Goal: Navigation & Orientation: Find specific page/section

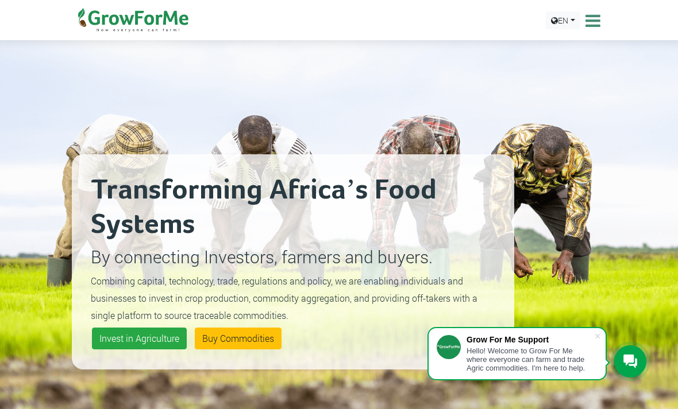
click at [593, 22] on icon at bounding box center [591, 20] width 18 height 17
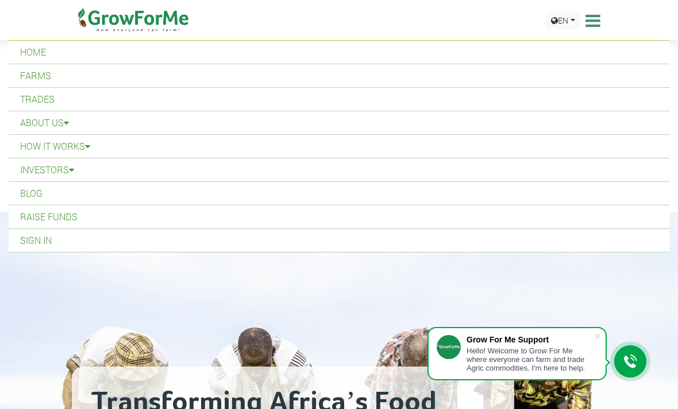
click at [33, 244] on link "Sign In" at bounding box center [339, 240] width 660 height 23
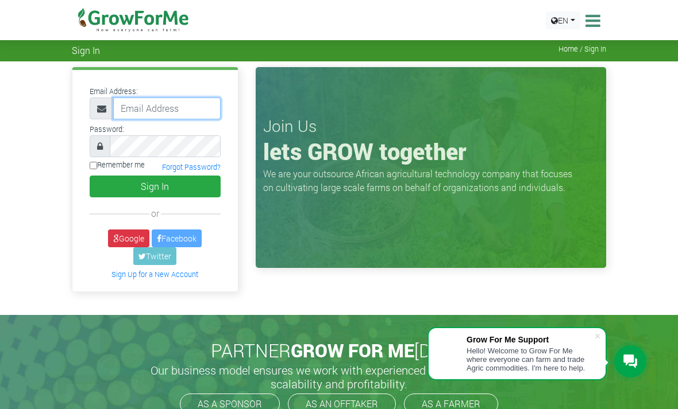
type input "[EMAIL_ADDRESS][DOMAIN_NAME]"
click at [154, 186] on button "Sign In" at bounding box center [155, 187] width 131 height 22
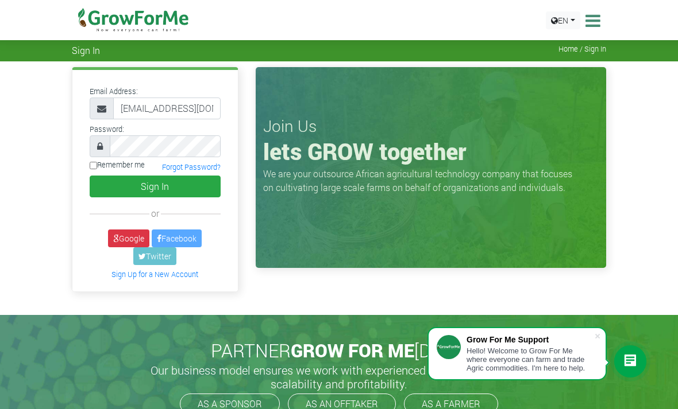
click at [132, 195] on button "Sign In" at bounding box center [155, 187] width 131 height 22
type input "233241790365@growforme.com"
click at [94, 163] on input "Remember me" at bounding box center [93, 165] width 7 height 7
checkbox input "true"
click at [110, 176] on button "Sign In" at bounding box center [155, 187] width 131 height 22
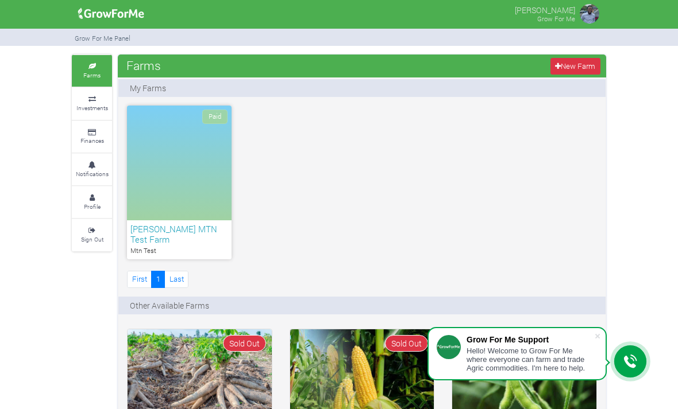
click at [623, 370] on div at bounding box center [630, 362] width 32 height 32
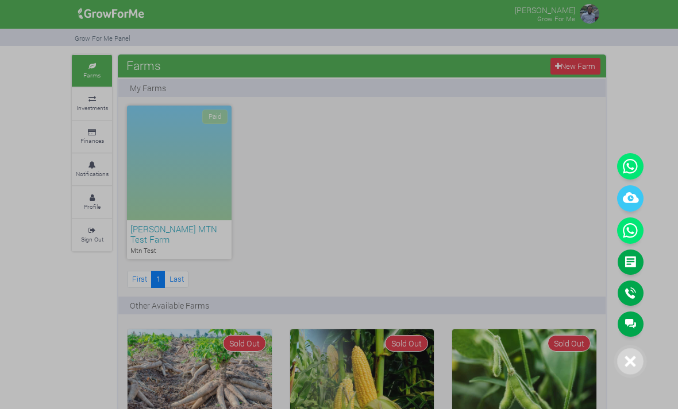
click at [630, 327] on link "Main Channel" at bounding box center [630, 324] width 26 height 25
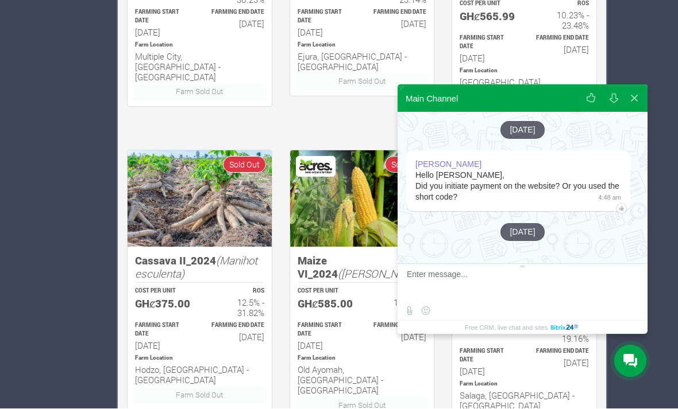
scroll to position [493, 0]
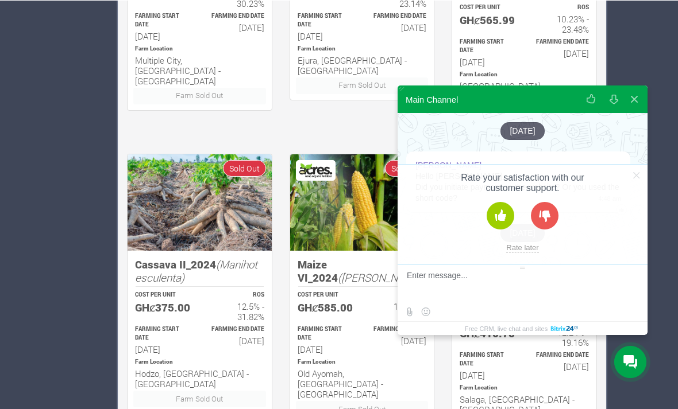
click at [632, 197] on div "Samuel Acquah Hello Matthew, Did you initiate payment on the website? Or you us…" at bounding box center [522, 183] width 250 height 64
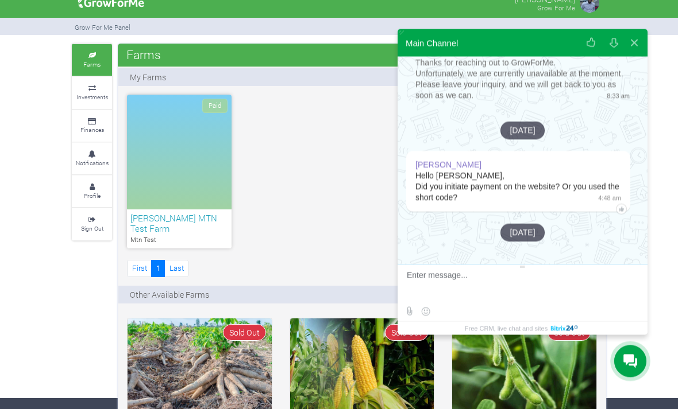
scroll to position [0, 0]
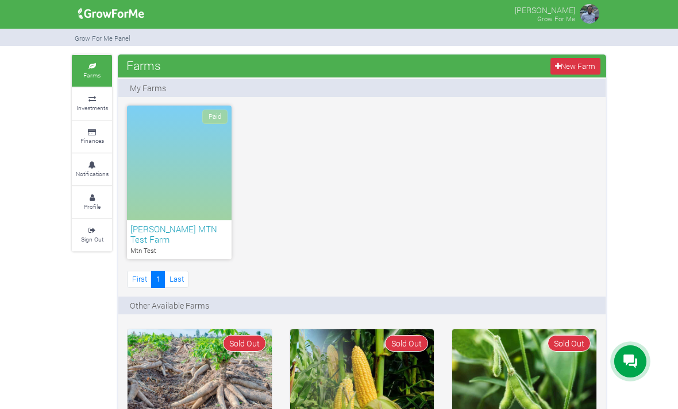
click at [623, 372] on div at bounding box center [630, 362] width 32 height 32
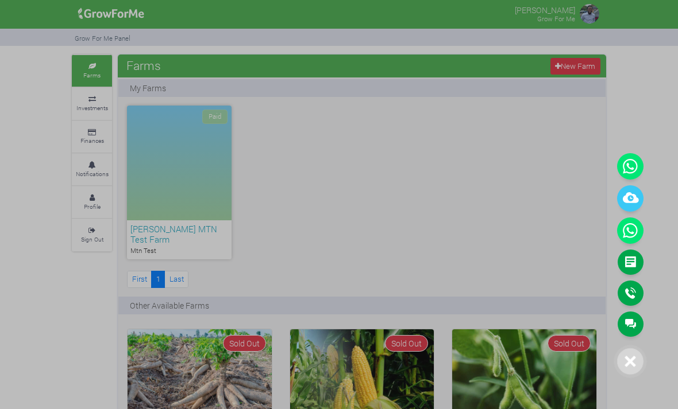
click at [629, 327] on link "Main Channel" at bounding box center [630, 324] width 26 height 25
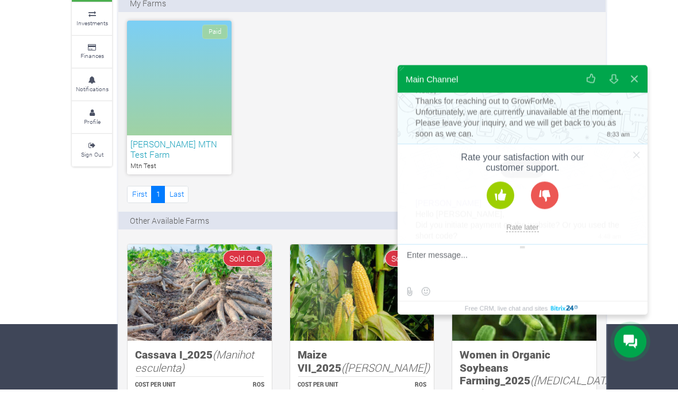
scroll to position [64, 0]
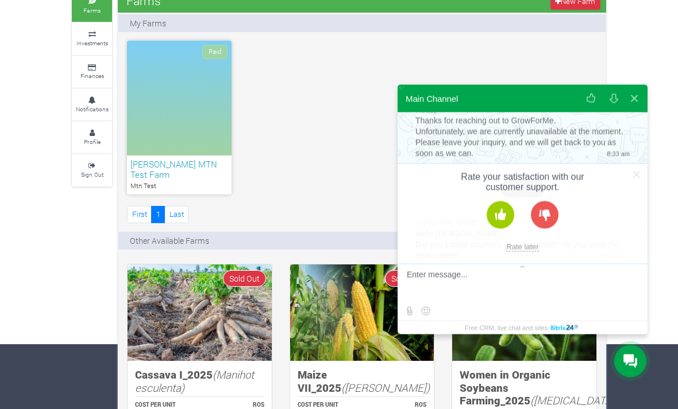
click at [497, 219] on button at bounding box center [500, 216] width 28 height 28
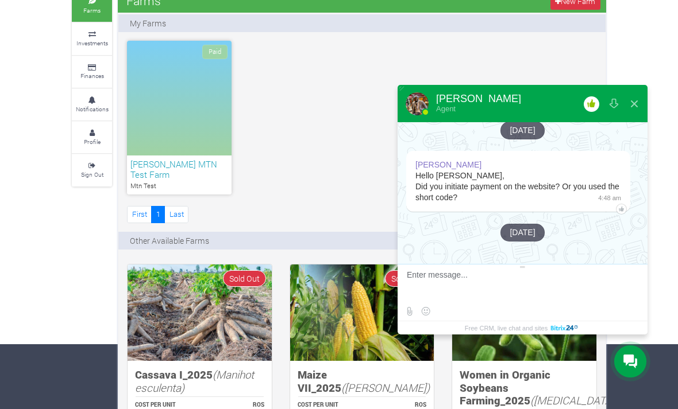
scroll to position [314, 0]
click at [91, 40] on small "Investments" at bounding box center [92, 43] width 32 height 8
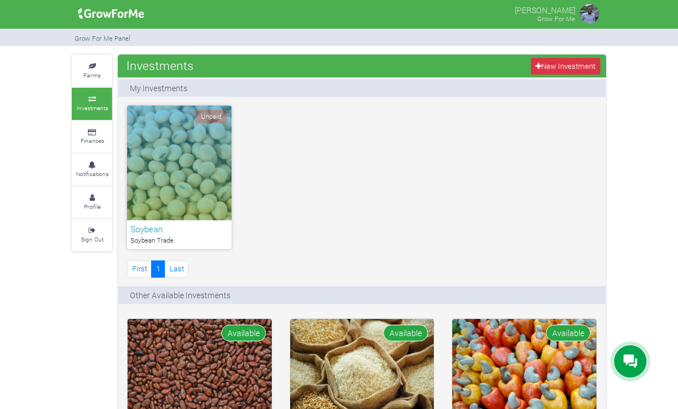
click at [111, 63] on link "Farms" at bounding box center [92, 71] width 40 height 32
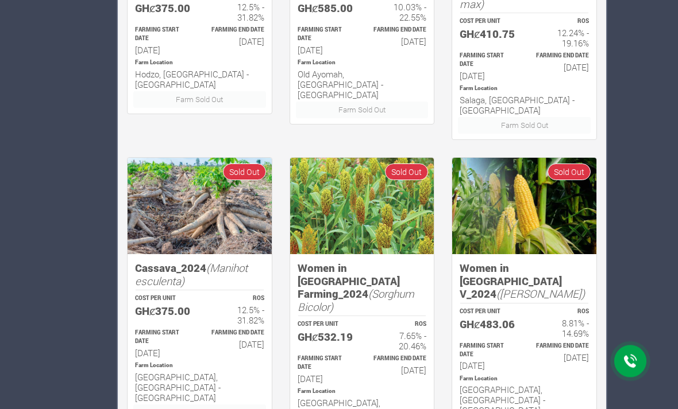
scroll to position [788, 0]
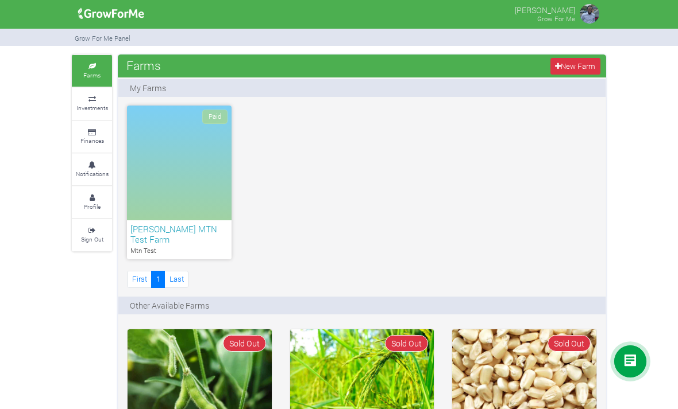
click at [88, 96] on icon at bounding box center [92, 99] width 34 height 6
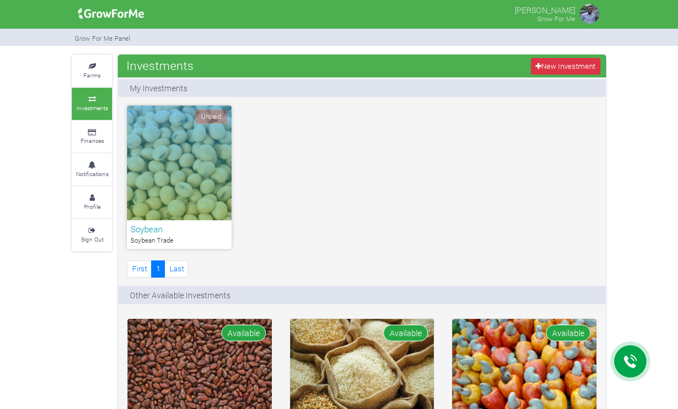
click at [87, 137] on small "Finances" at bounding box center [92, 141] width 24 height 8
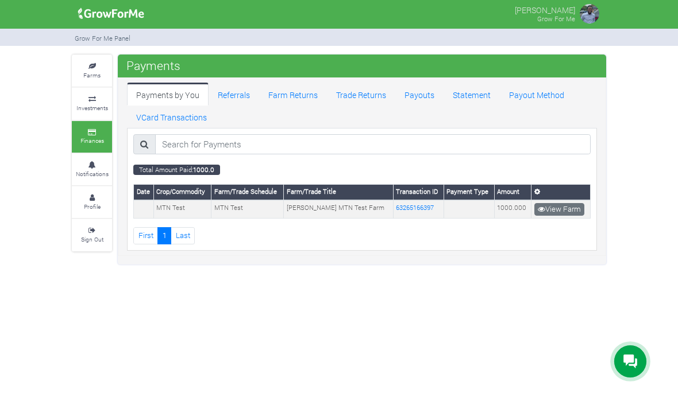
click at [88, 177] on link "Notifications" at bounding box center [92, 170] width 40 height 32
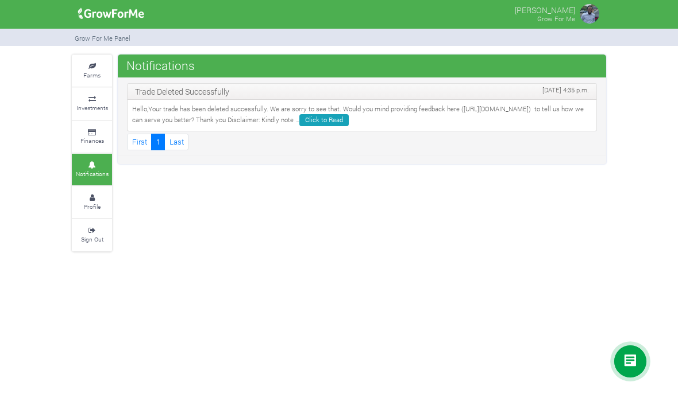
click at [88, 71] on small "Farms" at bounding box center [91, 75] width 17 height 8
